Goal: Task Accomplishment & Management: Manage account settings

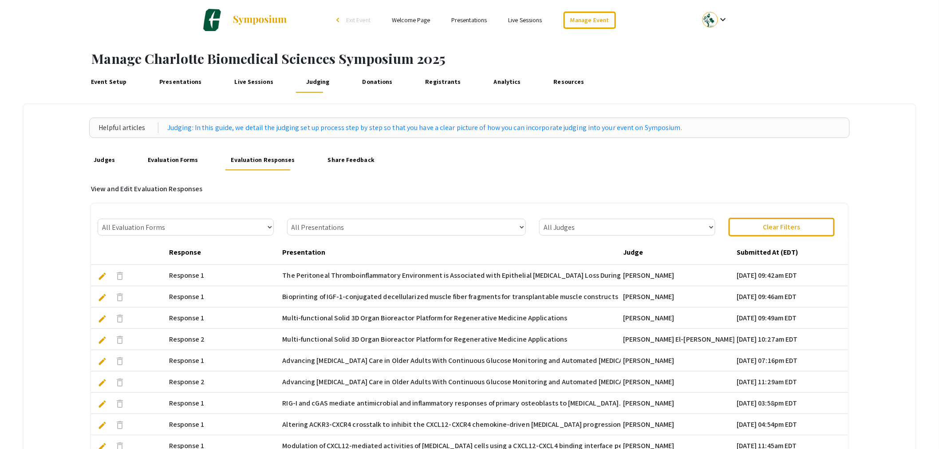
click at [182, 83] on link "Presentations" at bounding box center [180, 81] width 47 height 21
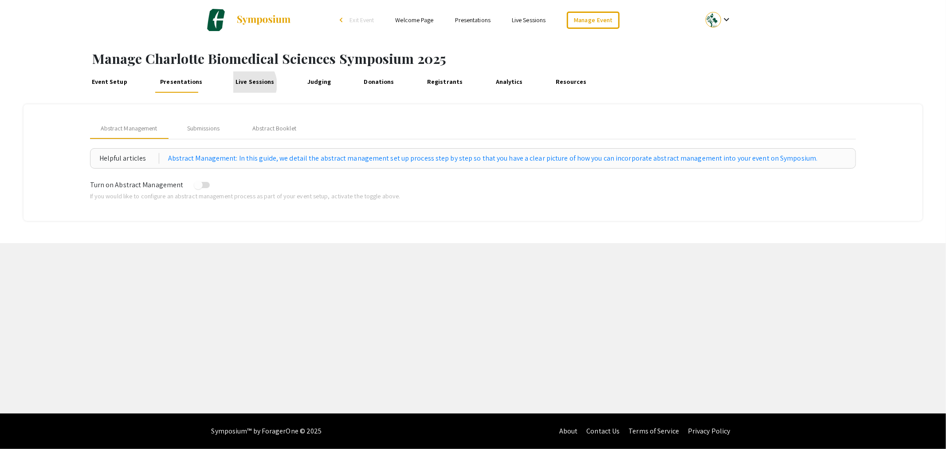
click at [241, 84] on link "Live Sessions" at bounding box center [254, 81] width 43 height 21
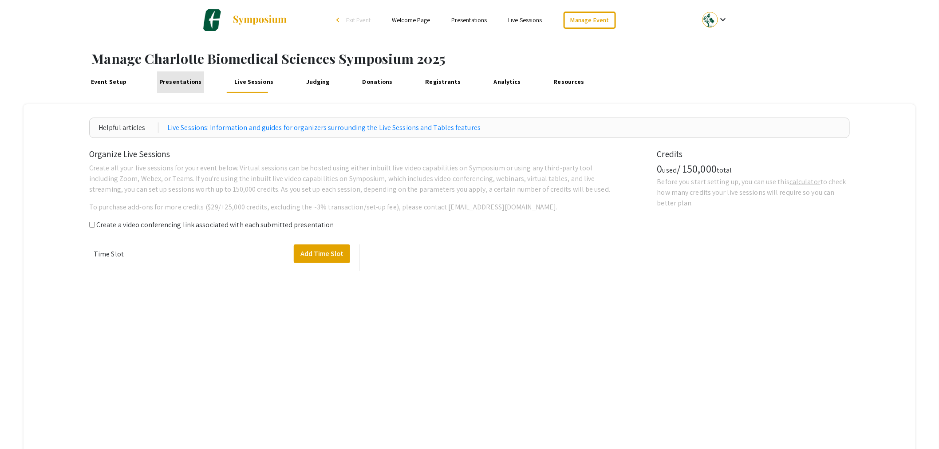
click at [191, 84] on link "Presentations" at bounding box center [180, 81] width 47 height 21
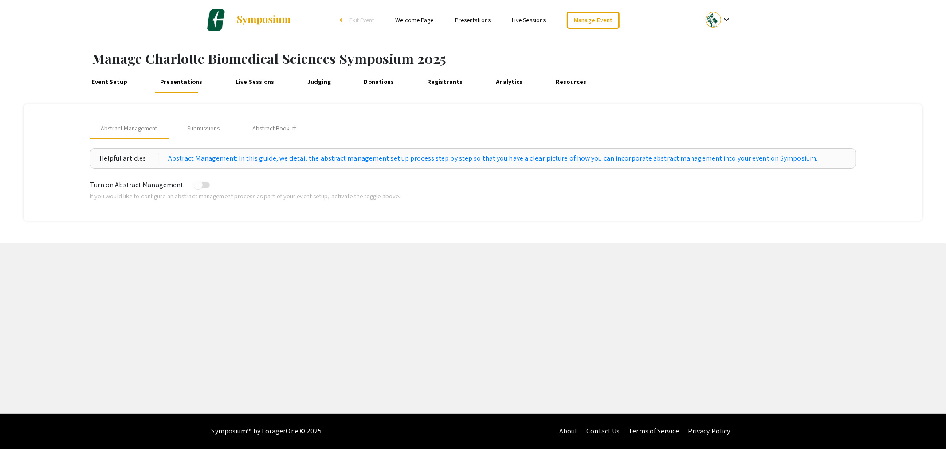
click at [311, 85] on link "Judging" at bounding box center [319, 81] width 28 height 21
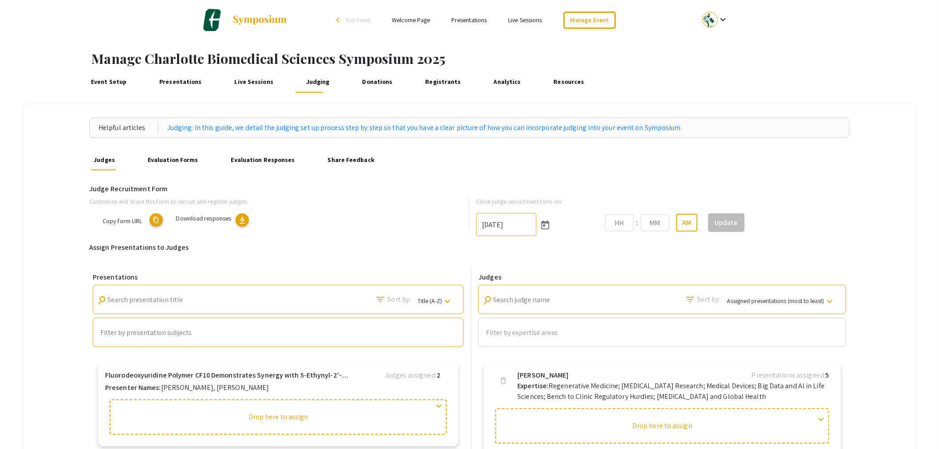
type input "[DATE]"
type input "10"
type input "52"
click at [191, 165] on link "Evaluation Forms" at bounding box center [173, 159] width 55 height 21
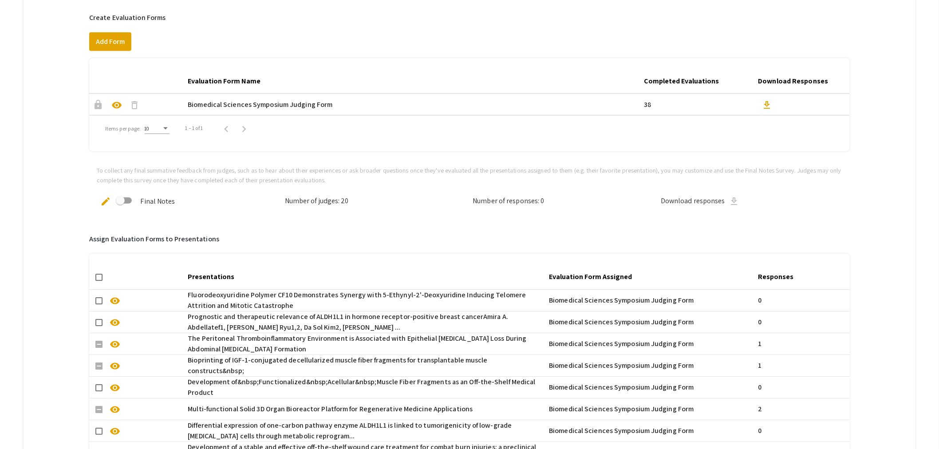
scroll to position [49, 0]
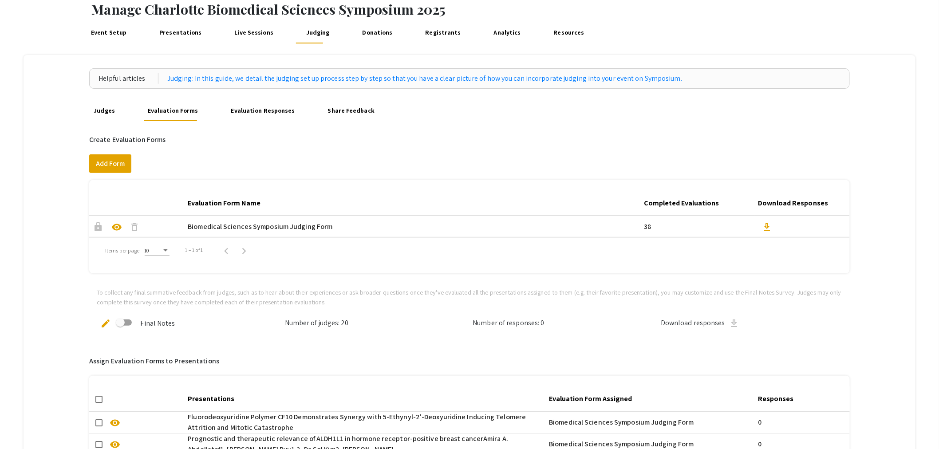
click at [260, 114] on link "Evaluation Responses" at bounding box center [262, 110] width 69 height 21
